Goal: Information Seeking & Learning: Find contact information

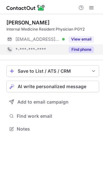
scroll to position [3, 3]
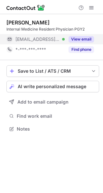
click at [84, 36] on button "View email" at bounding box center [80, 39] width 25 height 6
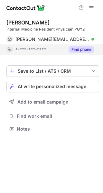
click at [81, 48] on button "Find phone" at bounding box center [80, 49] width 25 height 6
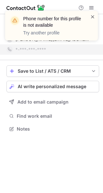
click at [93, 18] on span at bounding box center [92, 16] width 5 height 6
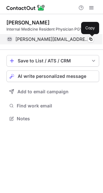
scroll to position [114, 103]
click at [92, 40] on span at bounding box center [90, 39] width 5 height 5
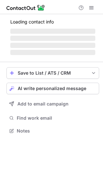
scroll to position [140, 103]
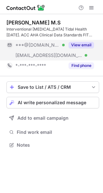
click at [88, 42] on button "View email" at bounding box center [80, 45] width 25 height 6
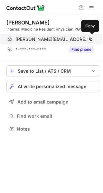
scroll to position [124, 103]
click at [88, 38] on span at bounding box center [90, 39] width 5 height 5
